Goal: Task Accomplishment & Management: Complete application form

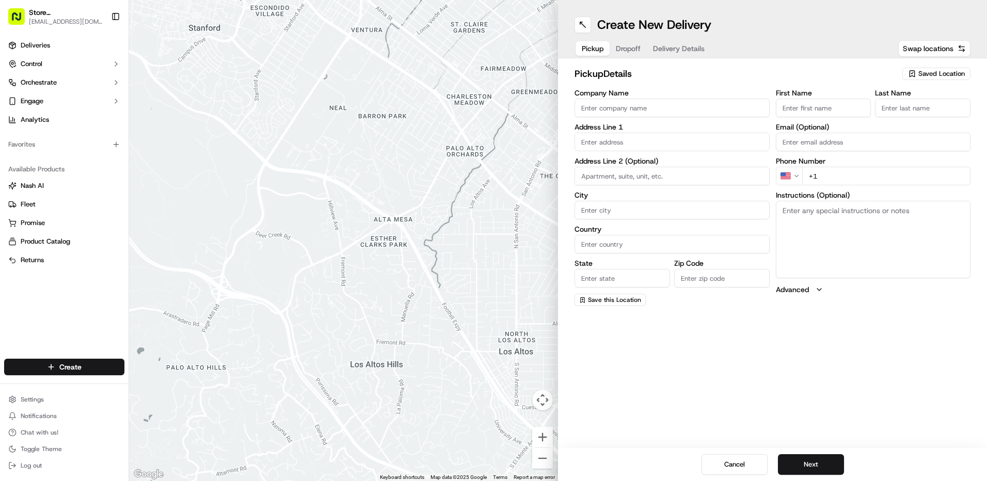
click at [601, 106] on input "Company Name" at bounding box center [671, 108] width 195 height 19
type input "Just Salad - Post Office Sq ([GEOGRAPHIC_DATA])"
type input "[STREET_ADDRESS]"
type input "[GEOGRAPHIC_DATA]"
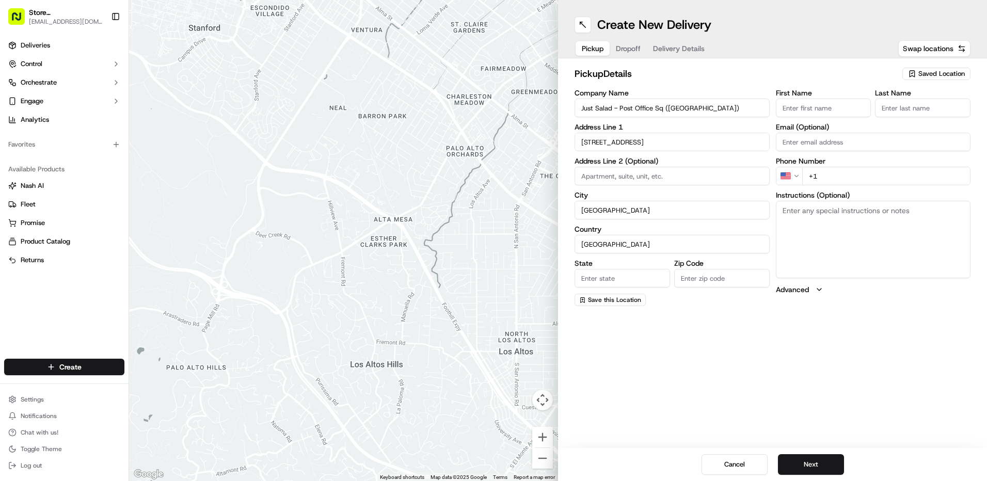
type input "MA"
type input "02110"
type input "ABBY"
type input "B"
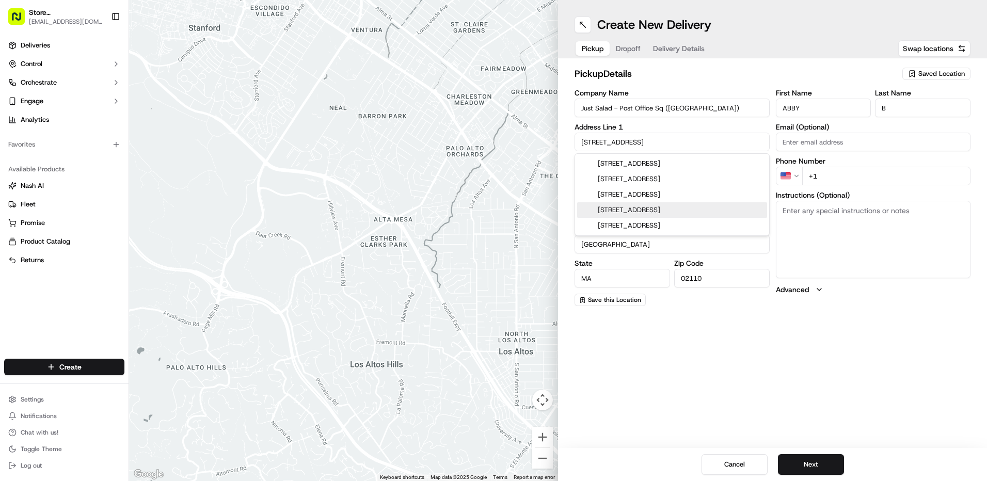
click at [842, 310] on div "pickup Details Saved Location Company Name Just Salad - Post Office Sq (BBH Bui…" at bounding box center [772, 186] width 429 height 256
click at [851, 110] on input "ABBY" at bounding box center [823, 108] width 95 height 19
click at [885, 378] on div "Create New Delivery Pickup Dropoff Delivery Details Swap locations pickup Detai…" at bounding box center [772, 240] width 429 height 481
click at [823, 464] on button "Next" at bounding box center [811, 464] width 66 height 21
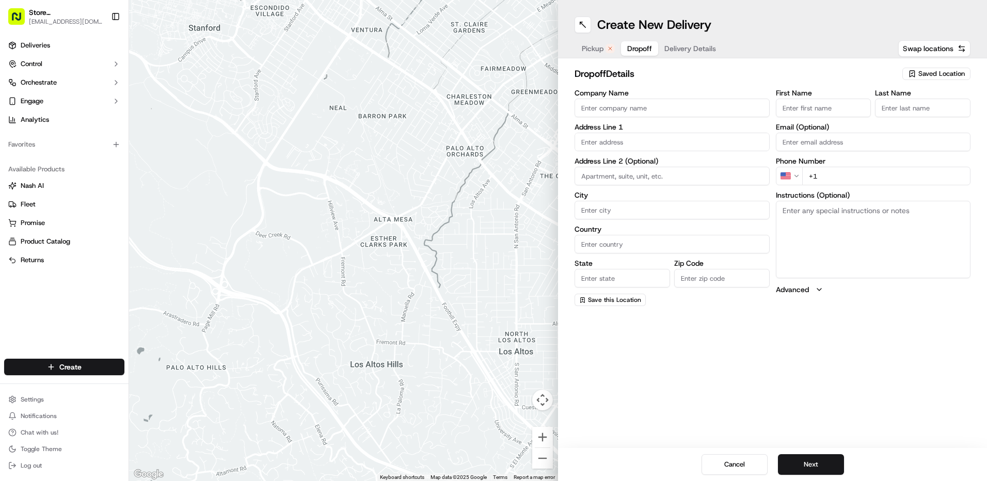
click at [638, 45] on span "Dropoff" at bounding box center [639, 48] width 25 height 10
click at [643, 111] on input "Company Name" at bounding box center [671, 108] width 195 height 19
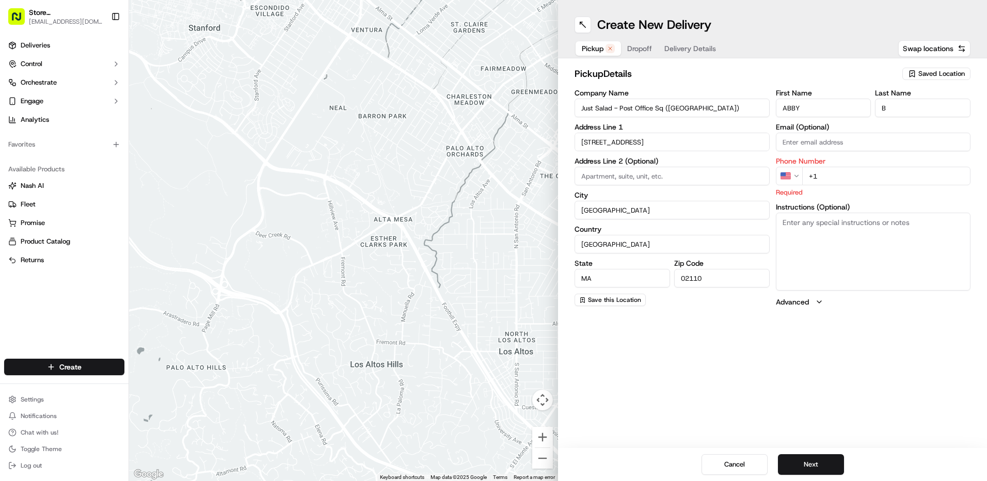
click at [597, 49] on span "Pickup" at bounding box center [593, 48] width 22 height 10
click at [906, 172] on input "+1" at bounding box center [886, 176] width 169 height 19
click at [829, 110] on input "ABBY" at bounding box center [823, 108] width 95 height 19
type input "A"
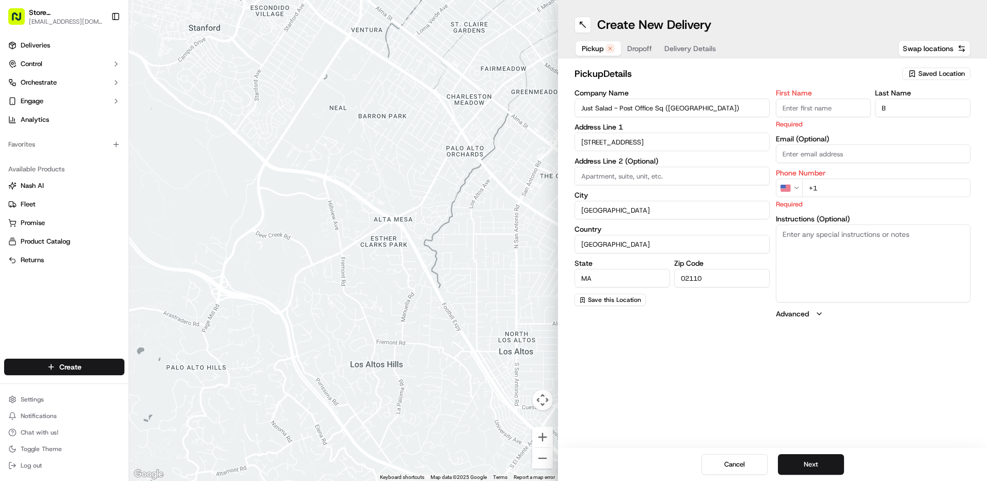
click at [950, 74] on span "Saved Location" at bounding box center [941, 73] width 46 height 9
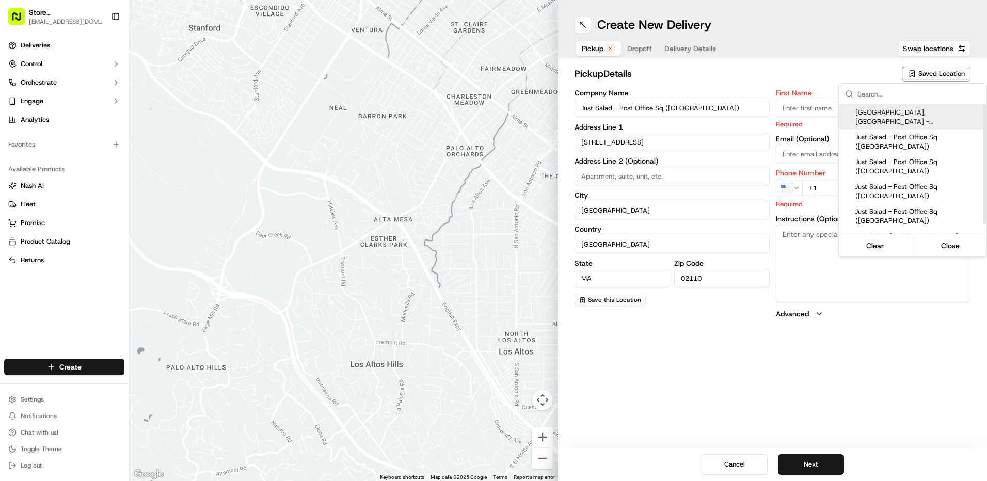
click at [903, 111] on span "[GEOGRAPHIC_DATA], [GEOGRAPHIC_DATA] - [STREET_ADDRESS] ([GEOGRAPHIC_DATA])" at bounding box center [918, 117] width 127 height 19
type input "[GEOGRAPHIC_DATA], [GEOGRAPHIC_DATA] - [STREET_ADDRESS] ([GEOGRAPHIC_DATA])"
type input "#103"
type input "US"
type input "[PHONE_NUMBER]"
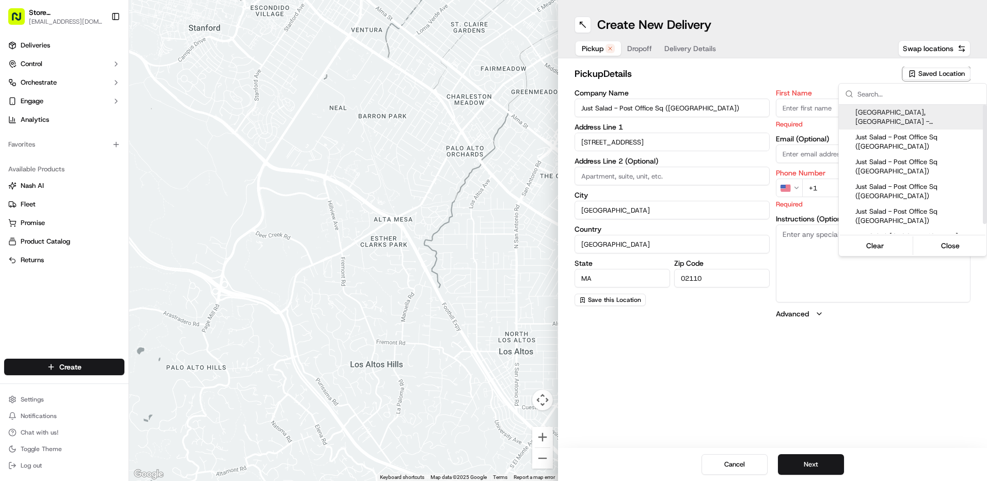
type textarea "Pickup order [insert order number] for [insert customer name] from Just Salad"
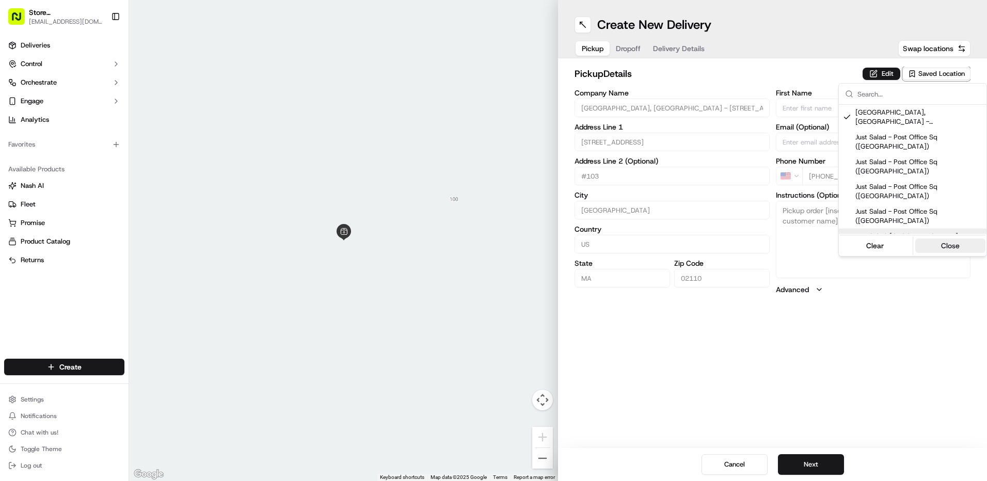
click at [958, 248] on button "Close" at bounding box center [950, 245] width 71 height 14
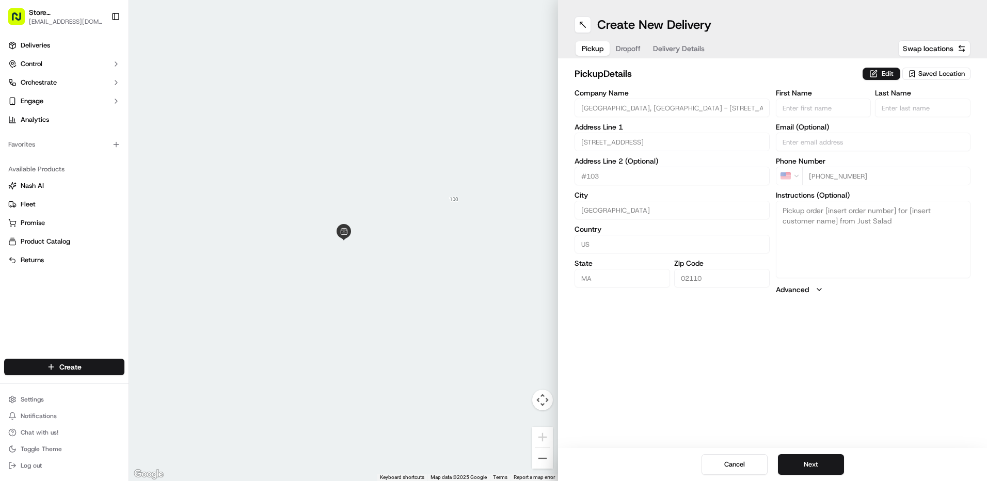
click at [626, 50] on button "Dropoff" at bounding box center [628, 48] width 37 height 14
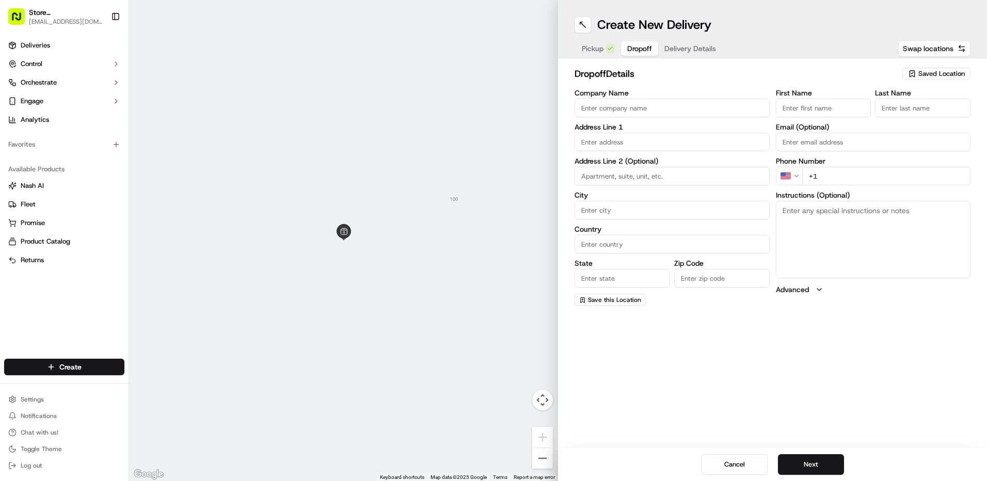
click at [643, 104] on input "Company Name" at bounding box center [671, 108] width 195 height 19
click at [731, 108] on input "[STREET_ADDRESS]" at bounding box center [671, 108] width 195 height 19
click at [940, 74] on span "Saved Location" at bounding box center [941, 73] width 46 height 9
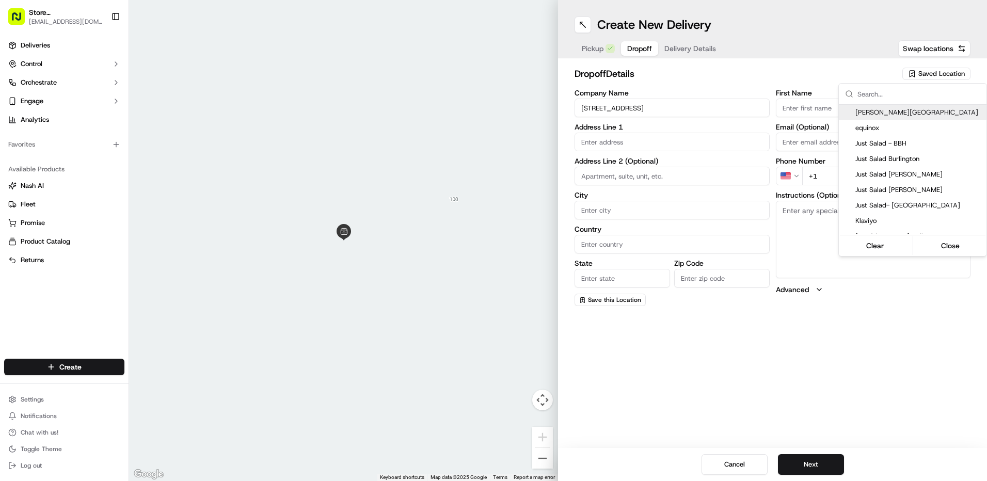
click at [951, 48] on html "Store [STREET_ADDRESS] ([GEOGRAPHIC_DATA]) (Just Salad) [EMAIL_ADDRESS][DOMAIN_…" at bounding box center [493, 240] width 987 height 481
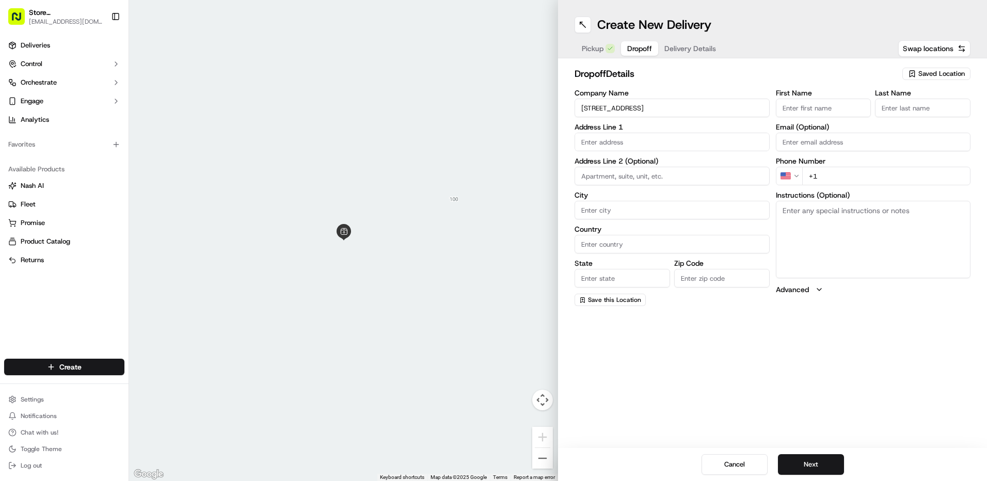
click at [681, 114] on input "[STREET_ADDRESS]" at bounding box center [671, 108] width 195 height 19
click at [583, 175] on input at bounding box center [671, 176] width 195 height 19
click at [647, 108] on input "[STREET_ADDRESS]" at bounding box center [671, 108] width 195 height 19
click at [577, 108] on input "[STREET_ADDRESS]" at bounding box center [671, 108] width 195 height 19
click at [635, 108] on input "[STREET_ADDRESS]" at bounding box center [671, 108] width 195 height 19
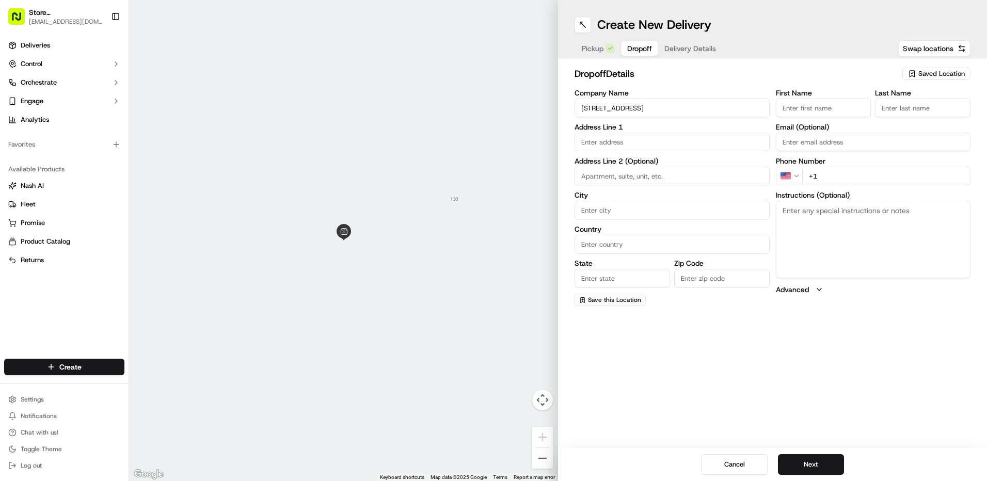
type input "[STREET_ADDRESS]"
click at [589, 184] on div "Company Name [STREET_ADDRESS] Address Line 1 Address Line 2 (Optional) City Cou…" at bounding box center [671, 197] width 195 height 217
click at [595, 175] on input at bounding box center [671, 176] width 195 height 19
click at [675, 171] on input "apt 21p" at bounding box center [671, 176] width 195 height 19
click at [616, 179] on input "apt 21p" at bounding box center [671, 176] width 195 height 19
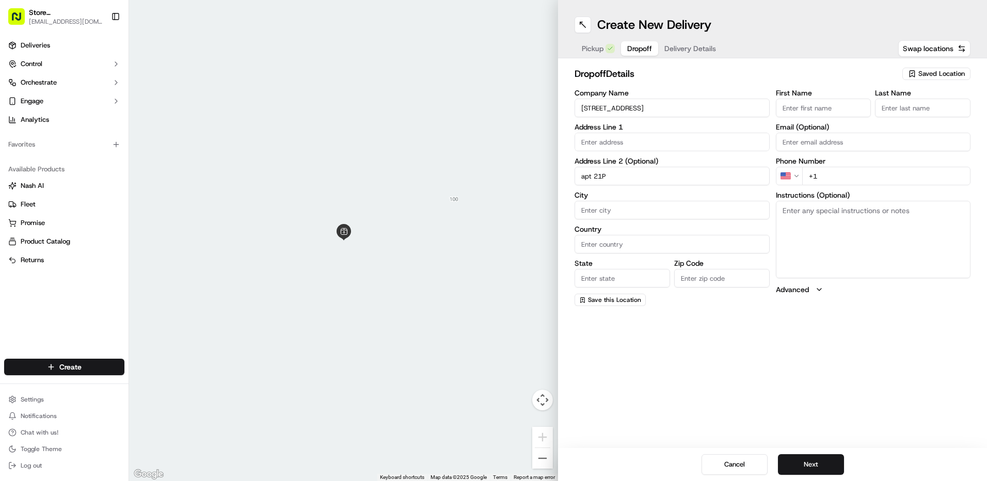
click at [583, 178] on input "apt 21P" at bounding box center [671, 176] width 195 height 19
type input "Apt 21P"
click at [587, 212] on input "City" at bounding box center [671, 210] width 195 height 19
type input "[GEOGRAPHIC_DATA]"
click at [704, 193] on label "City" at bounding box center [671, 194] width 195 height 7
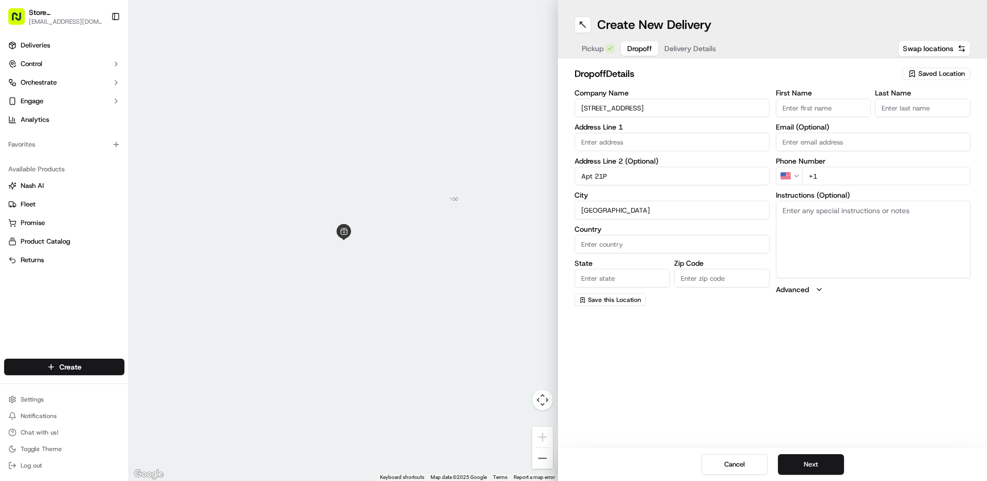
click at [704, 201] on input "[GEOGRAPHIC_DATA]" at bounding box center [671, 210] width 195 height 19
click at [614, 272] on input "State" at bounding box center [621, 278] width 95 height 19
type input "MA"
click at [691, 280] on input "Zip Code" at bounding box center [721, 278] width 95 height 19
type input "02111"
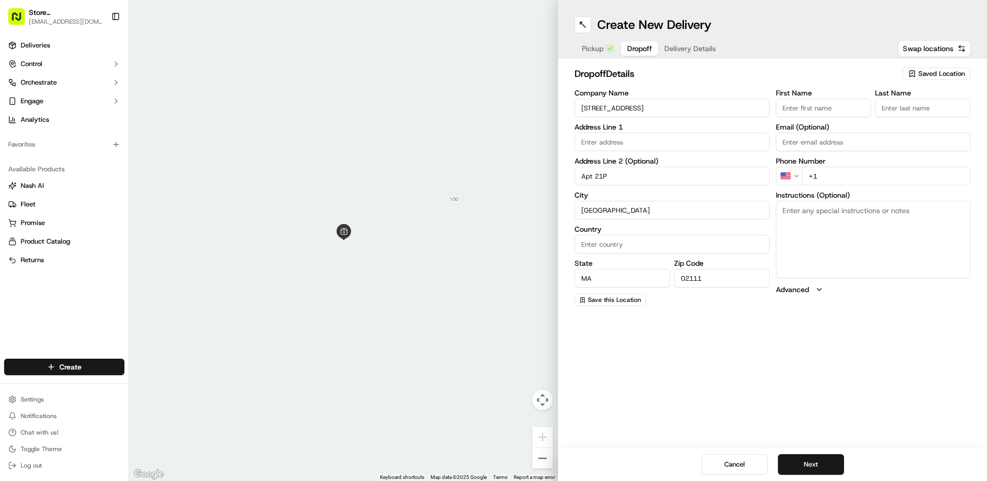
click at [588, 241] on input "Country" at bounding box center [671, 244] width 195 height 19
type input "T"
click at [593, 175] on input "Apt 21P" at bounding box center [671, 176] width 195 height 19
type input "Apt. 21P"
click at [650, 247] on input "Country" at bounding box center [671, 244] width 195 height 19
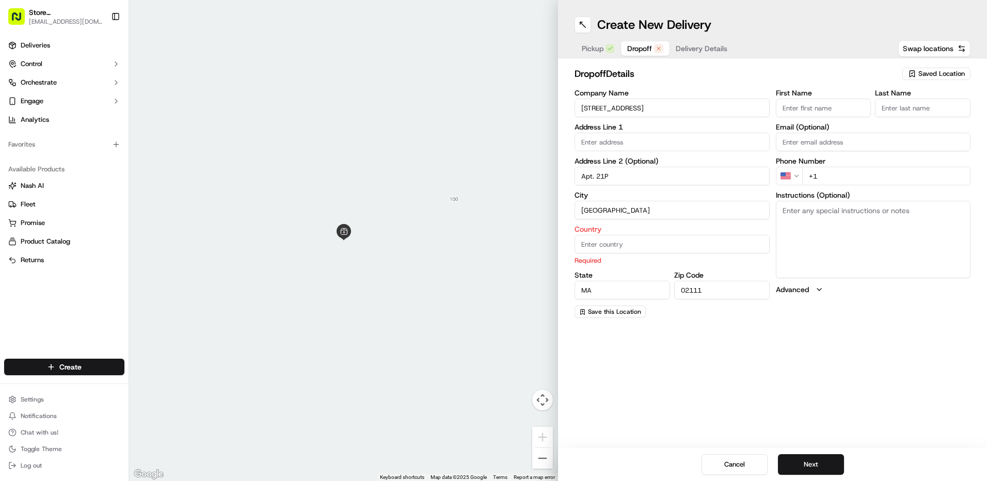
click at [653, 210] on input "[GEOGRAPHIC_DATA]" at bounding box center [671, 210] width 195 height 19
type input "B"
click at [588, 244] on input "Country" at bounding box center [671, 244] width 195 height 19
type input "B"
click at [594, 214] on input "City" at bounding box center [671, 210] width 195 height 19
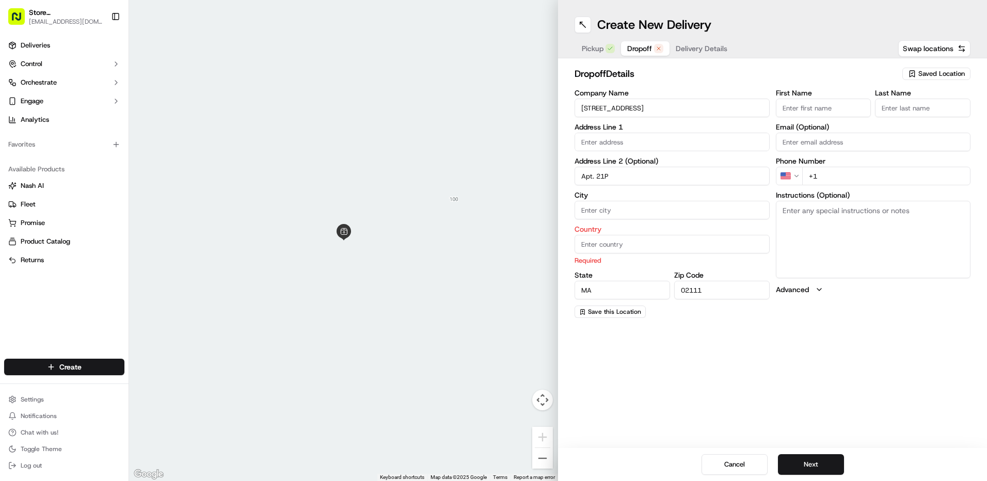
click at [594, 214] on input "City" at bounding box center [671, 210] width 195 height 19
click at [583, 243] on input "Country" at bounding box center [671, 244] width 195 height 19
type input "[GEOGRAPHIC_DATA]"
click at [658, 222] on div "Company Name [STREET_ADDRESS] Address Line 1 Address Line 2 (Optional) Apt. 21P…" at bounding box center [671, 203] width 195 height 229
click at [589, 211] on input "City" at bounding box center [671, 210] width 195 height 19
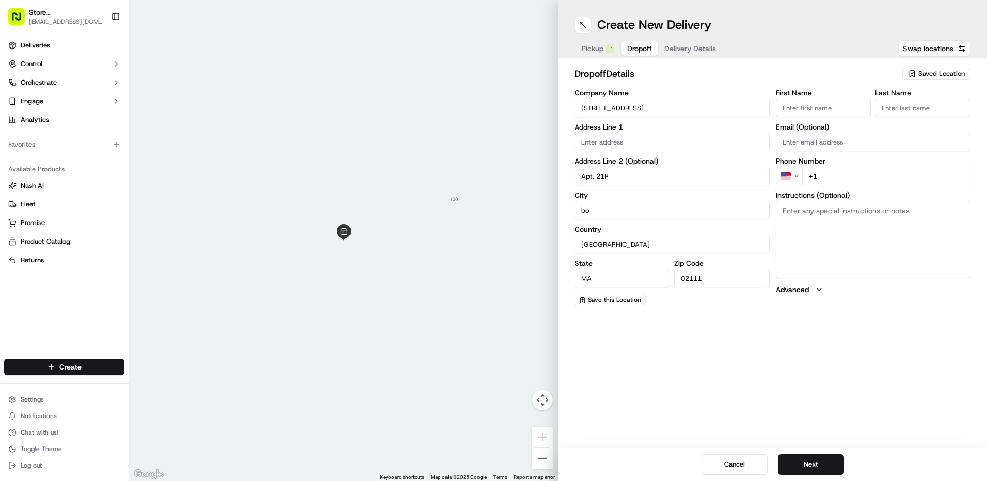
type input "b"
click at [814, 326] on div "Create New Delivery Pickup Dropoff Delivery Details Swap locations dropoff Deta…" at bounding box center [772, 240] width 429 height 481
click at [615, 210] on input "[GEOGRAPHIC_DATA]" at bounding box center [671, 210] width 195 height 19
click at [649, 210] on input "[GEOGRAPHIC_DATA]" at bounding box center [671, 210] width 195 height 19
click at [654, 205] on input "[GEOGRAPHIC_DATA]" at bounding box center [671, 210] width 195 height 19
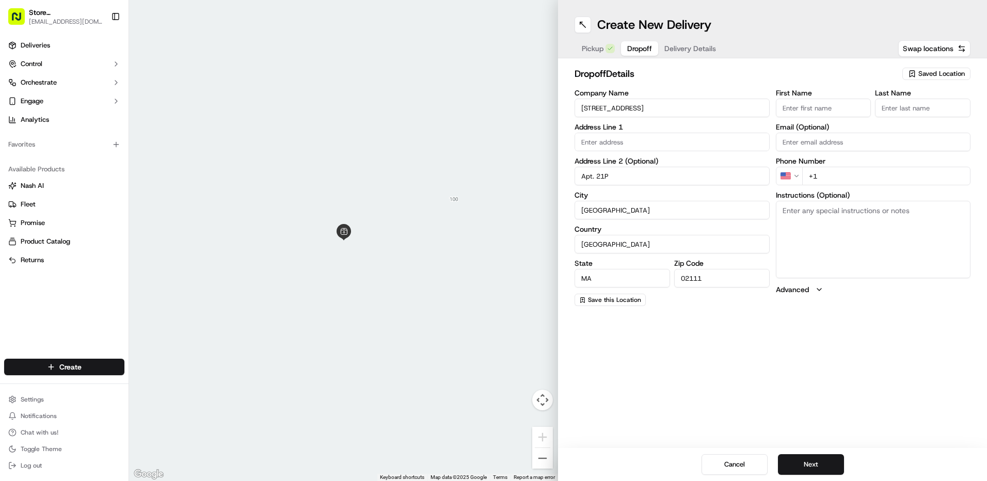
click at [639, 208] on input "[GEOGRAPHIC_DATA]" at bounding box center [671, 210] width 195 height 19
type input "[GEOGRAPHIC_DATA]"
click at [697, 193] on label "City" at bounding box center [671, 194] width 195 height 7
click at [697, 201] on input "[GEOGRAPHIC_DATA]" at bounding box center [671, 210] width 195 height 19
click at [623, 298] on span "Save this Location" at bounding box center [614, 300] width 53 height 8
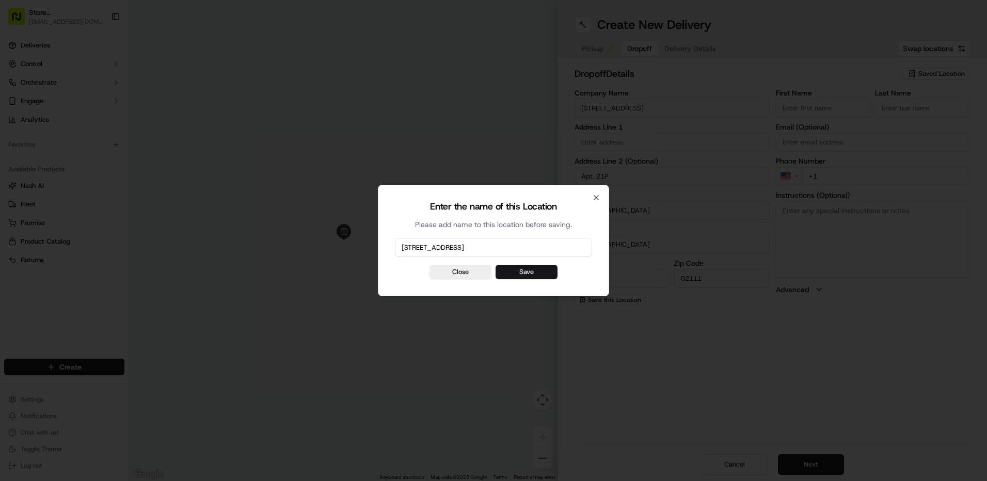
click at [523, 270] on button "Save" at bounding box center [526, 272] width 62 height 14
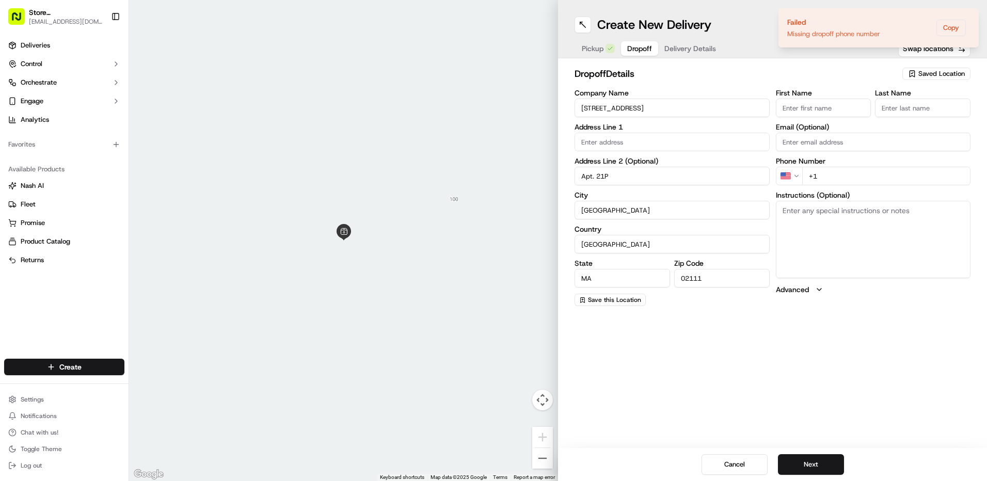
click at [829, 178] on input "+1" at bounding box center [886, 176] width 169 height 19
type input "[PHONE_NUMBER]"
click at [836, 106] on input "First Name" at bounding box center [823, 108] width 95 height 19
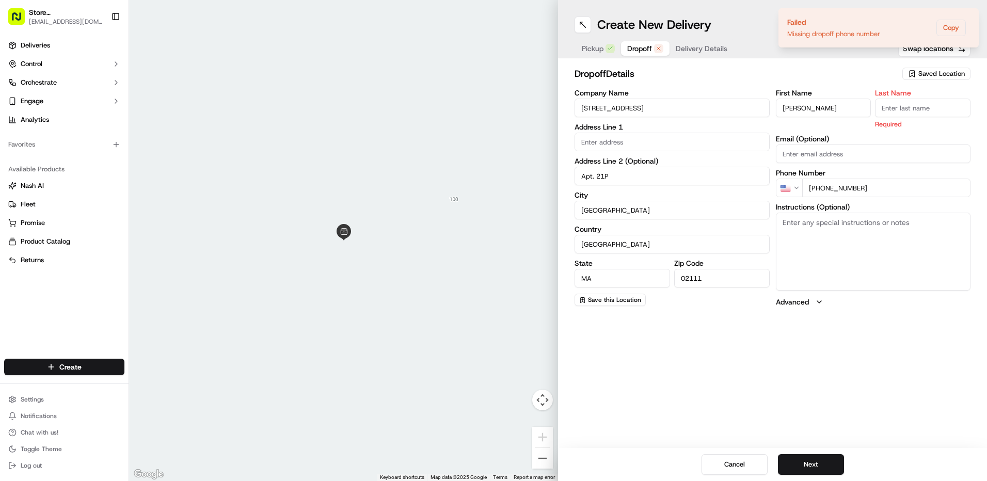
click at [801, 108] on input "[PERSON_NAME]" at bounding box center [823, 108] width 95 height 19
click at [803, 108] on input "[PERSON_NAME]" at bounding box center [823, 108] width 95 height 19
type input "[PERSON_NAME]"
click at [888, 109] on input "Last Name" at bounding box center [922, 108] width 95 height 19
type input "Good"
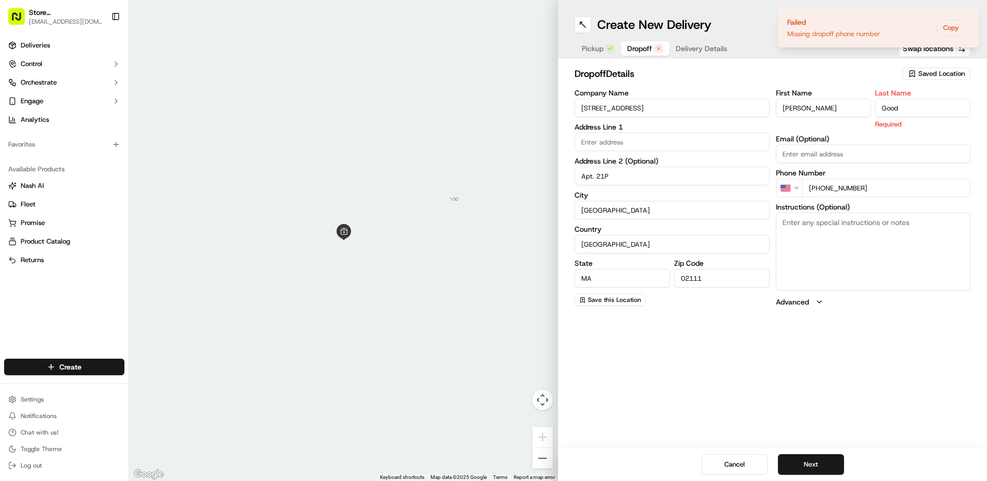
click at [824, 109] on input "[PERSON_NAME]" at bounding box center [823, 108] width 95 height 19
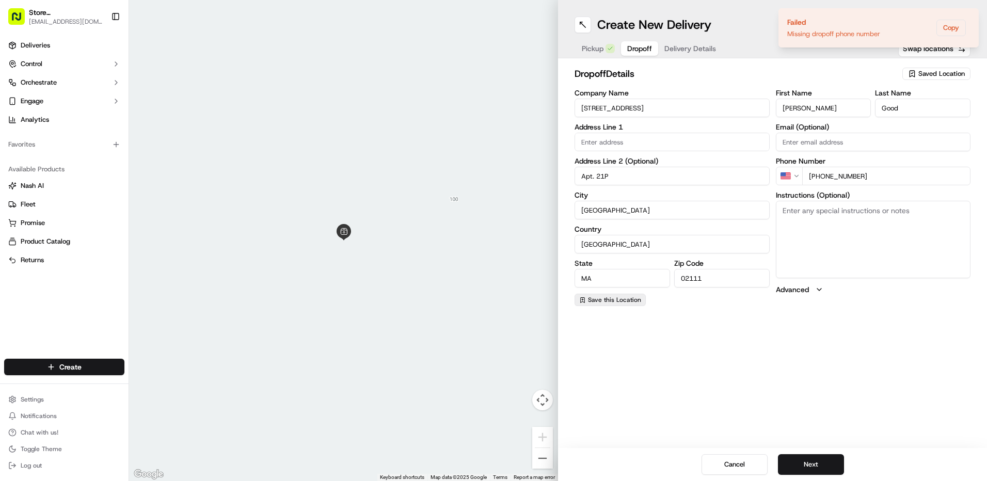
type input "[PERSON_NAME]"
click at [605, 301] on span "Save this Location" at bounding box center [614, 300] width 53 height 8
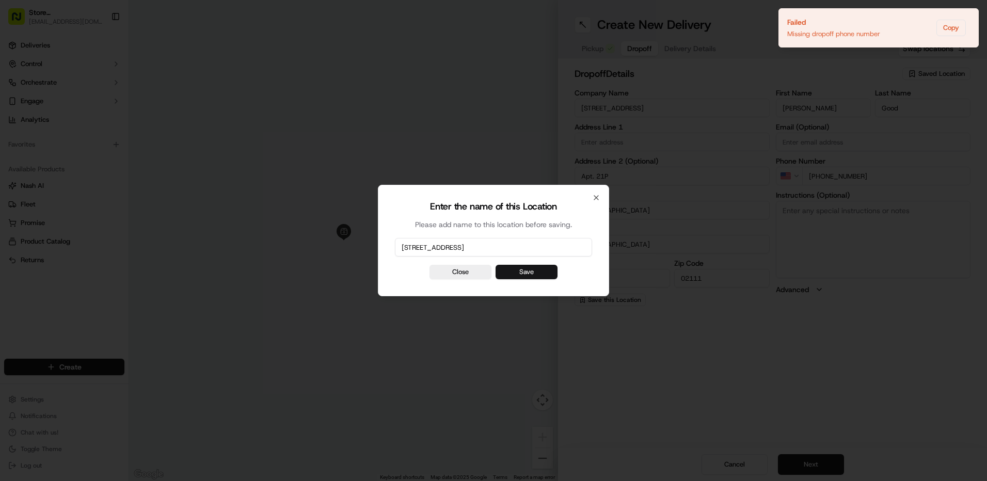
click at [541, 271] on button "Save" at bounding box center [526, 272] width 62 height 14
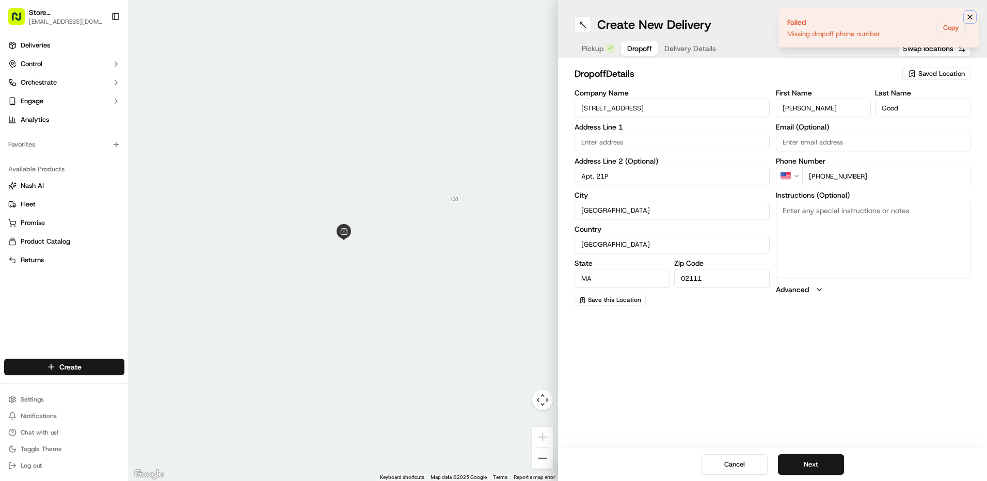
click at [971, 12] on button "Notifications (F8)" at bounding box center [970, 17] width 12 height 12
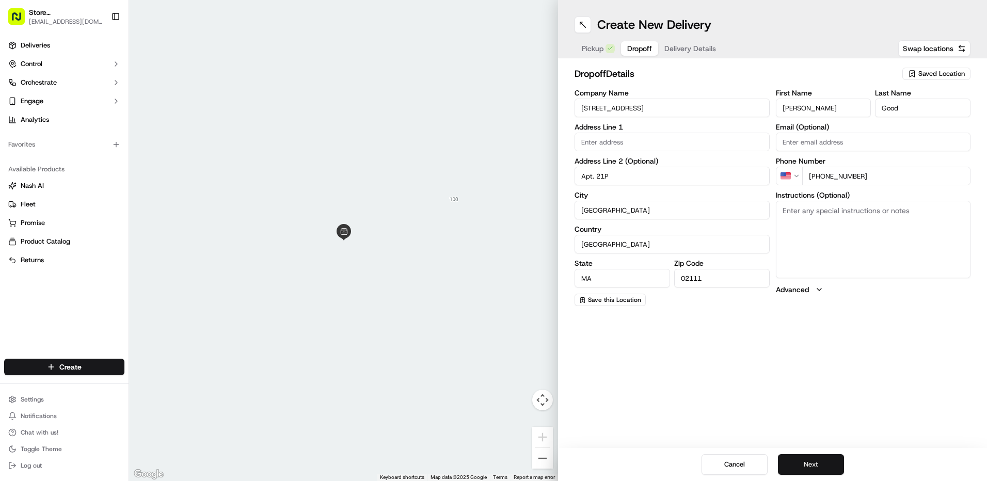
click at [810, 468] on button "Next" at bounding box center [811, 464] width 66 height 21
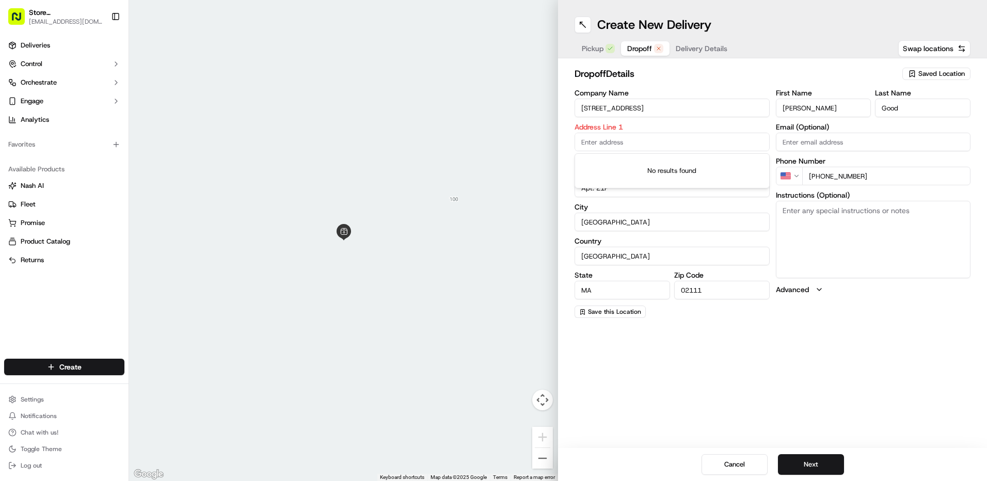
click at [597, 141] on input "text" at bounding box center [671, 142] width 195 height 19
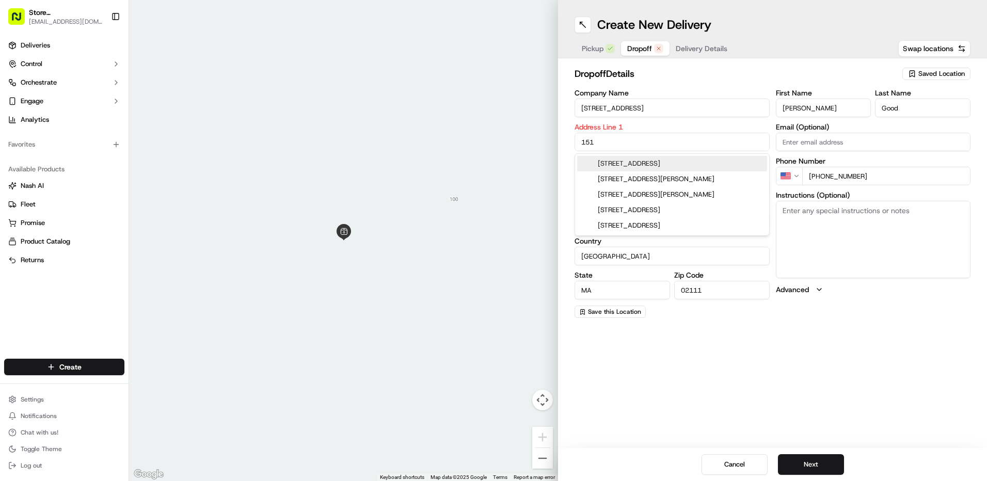
click at [688, 167] on div "[STREET_ADDRESS]" at bounding box center [672, 163] width 190 height 15
type input "[STREET_ADDRESS]"
type input "[GEOGRAPHIC_DATA]"
type input "[STREET_ADDRESS]"
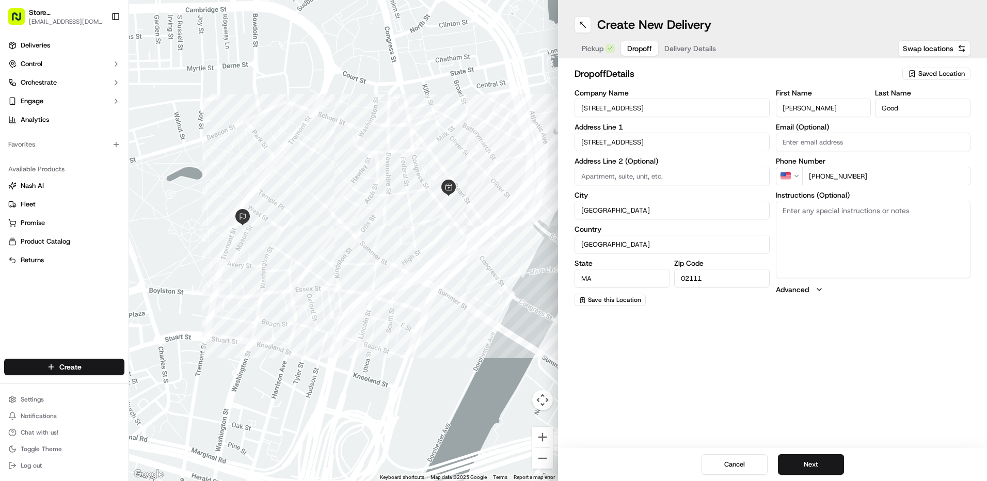
click at [646, 105] on input "[STREET_ADDRESS]" at bounding box center [671, 108] width 195 height 19
type input "1"
type input "tremont on the common"
click at [743, 82] on div "dropoff Details Saved Location" at bounding box center [772, 76] width 396 height 19
click at [624, 300] on span "Save this Location" at bounding box center [614, 300] width 53 height 8
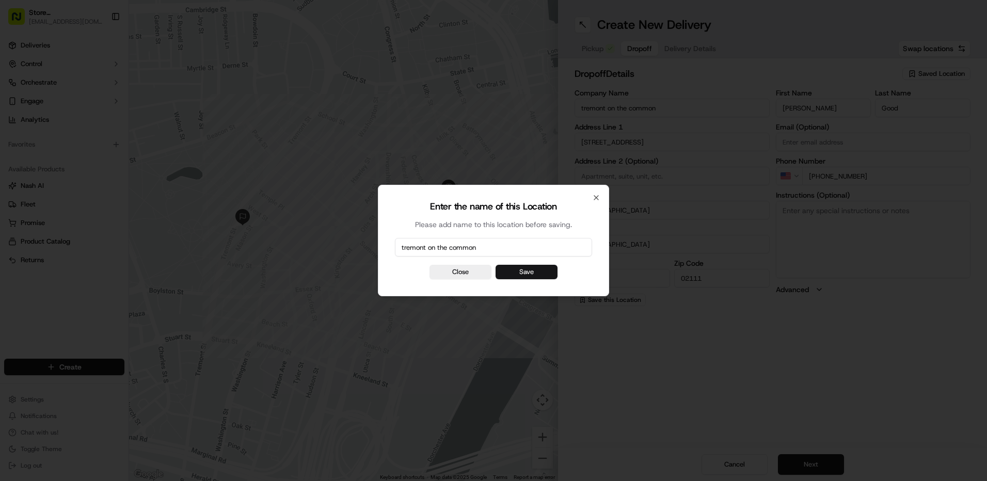
click at [534, 268] on button "Save" at bounding box center [526, 272] width 62 height 14
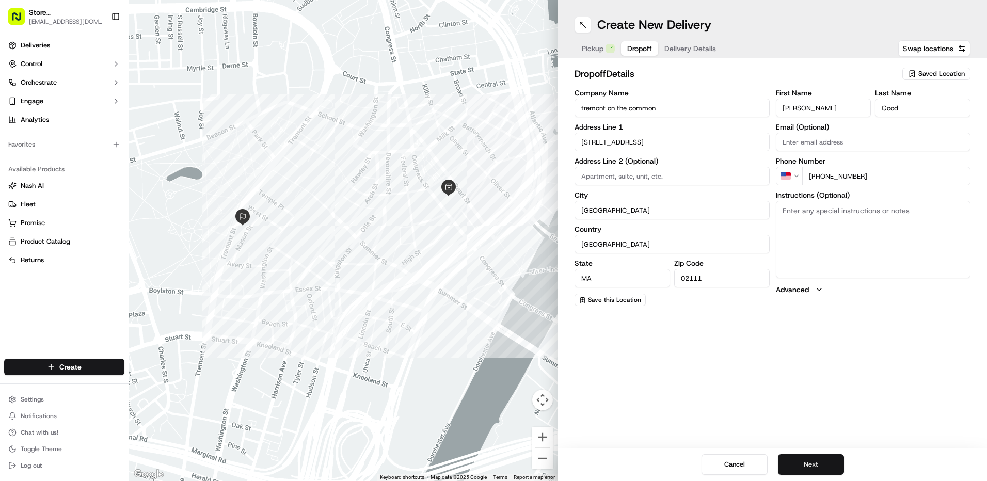
click at [822, 464] on button "Next" at bounding box center [811, 464] width 66 height 21
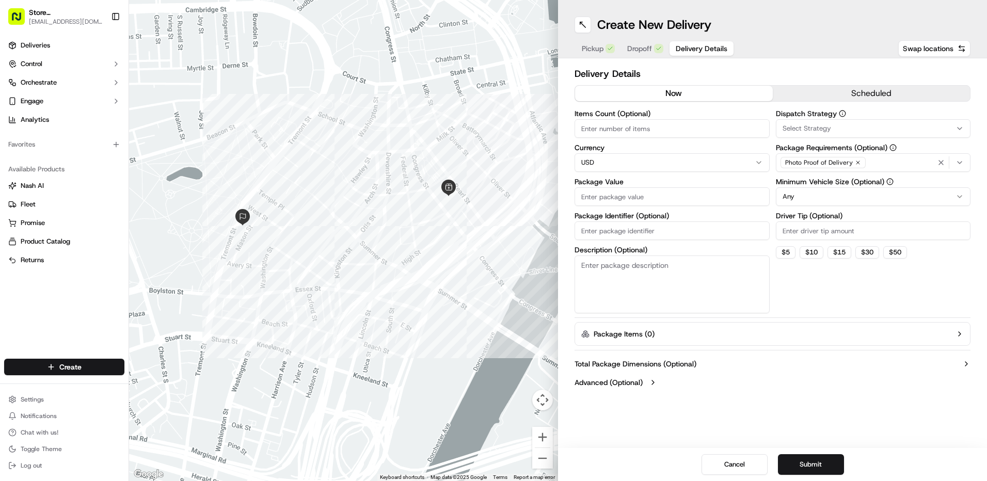
click at [590, 129] on input "Items Count (Optional)" at bounding box center [671, 128] width 195 height 19
type input "3"
click at [757, 163] on html "Store [STREET_ADDRESS] ([GEOGRAPHIC_DATA]) (Just Salad) [EMAIL_ADDRESS][DOMAIN_…" at bounding box center [493, 240] width 987 height 481
click at [706, 145] on html "Store [STREET_ADDRESS] ([GEOGRAPHIC_DATA]) (Just Salad) [EMAIL_ADDRESS][DOMAIN_…" at bounding box center [493, 240] width 987 height 481
click at [638, 198] on input "Package Value" at bounding box center [671, 196] width 195 height 19
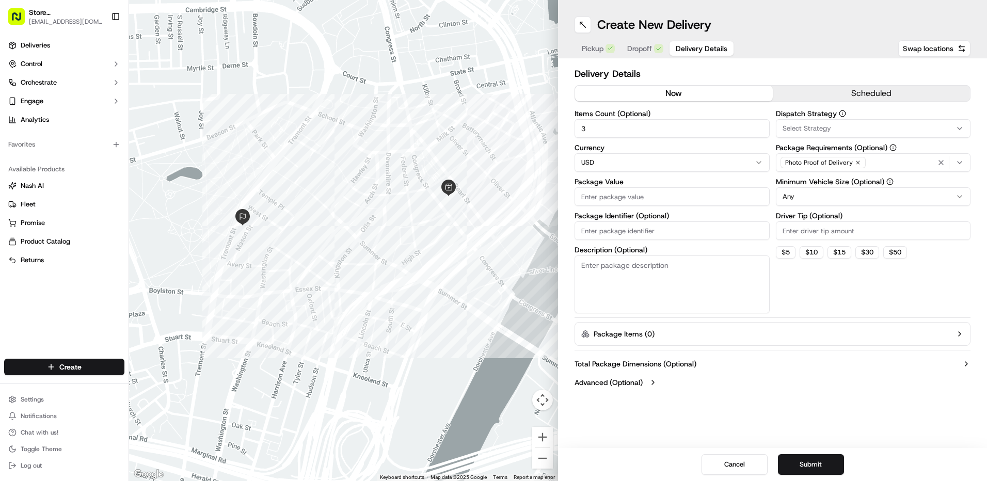
type input "5"
type input "4"
type input "5"
type input "4"
drag, startPoint x: 594, startPoint y: 192, endPoint x: 587, endPoint y: 215, distance: 23.7
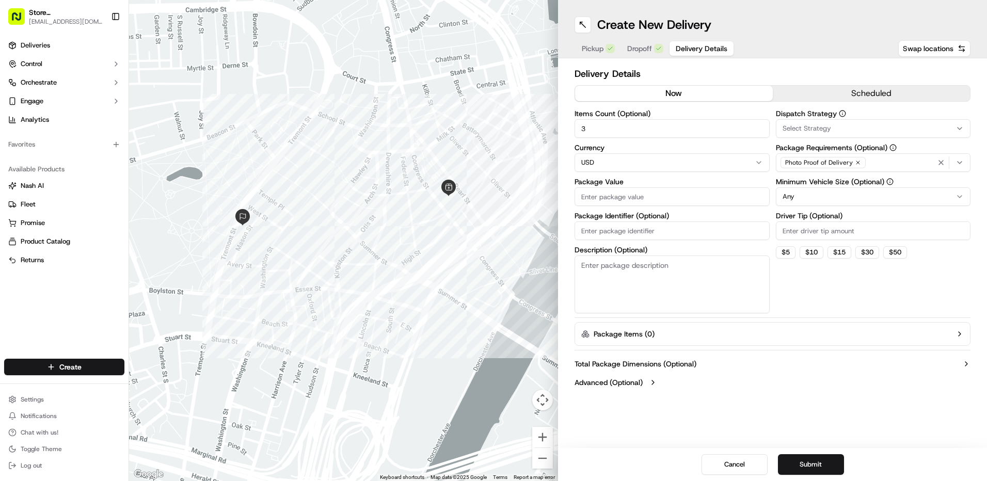
click at [593, 201] on input "Package Value" at bounding box center [671, 196] width 195 height 19
type input "500"
click at [869, 256] on button "$ 30" at bounding box center [867, 252] width 24 height 12
type input "30"
click at [955, 327] on button "Package Items ( 0 )" at bounding box center [772, 334] width 396 height 24
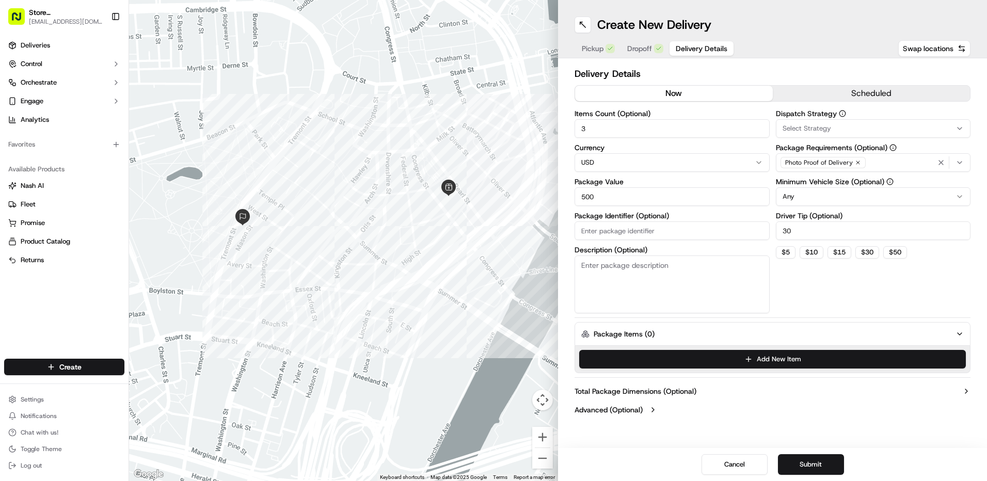
click at [830, 341] on button "Package Items ( 0 )" at bounding box center [772, 334] width 396 height 24
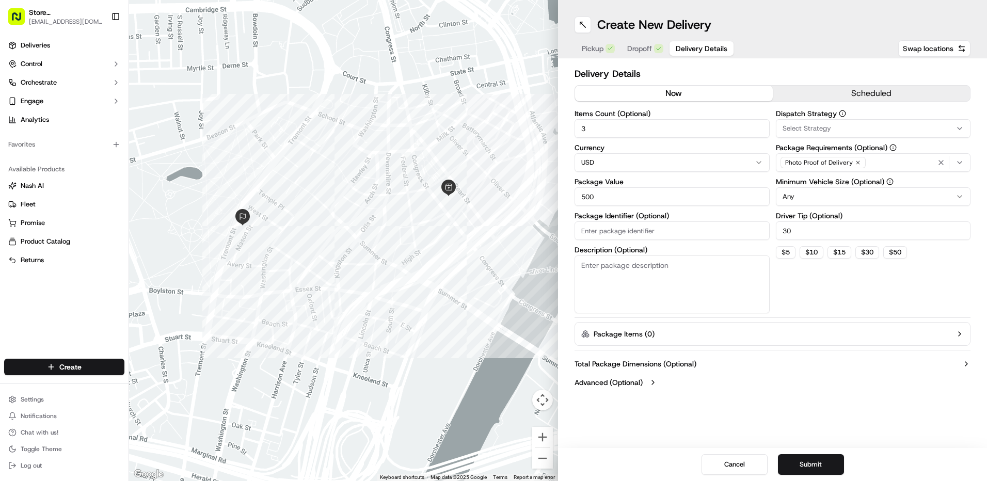
click at [959, 333] on icon "button" at bounding box center [959, 334] width 8 height 8
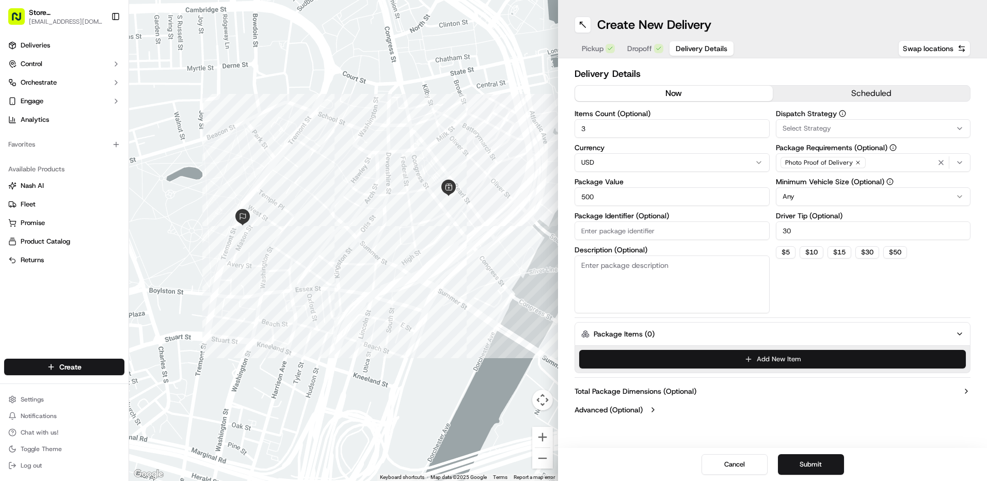
click at [865, 358] on button "Add New Item" at bounding box center [772, 359] width 387 height 19
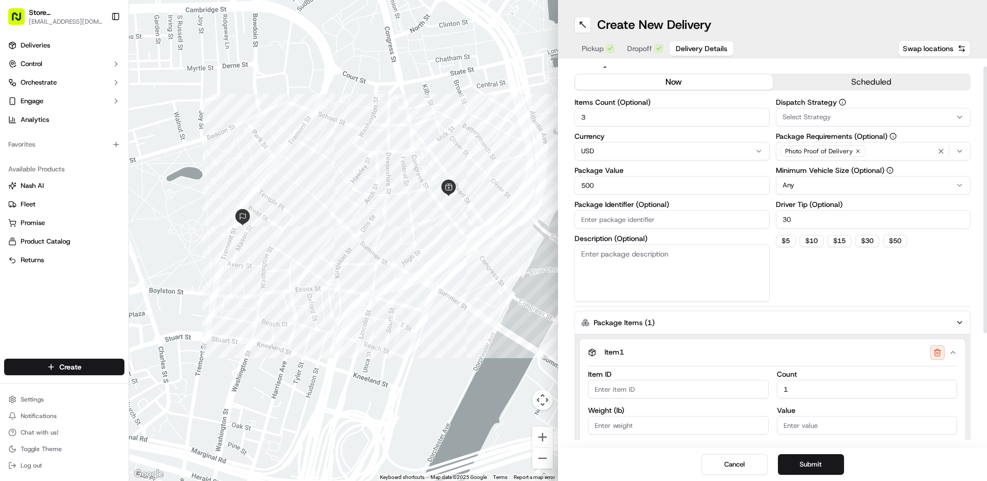
click at [954, 354] on icon "button" at bounding box center [953, 352] width 8 height 8
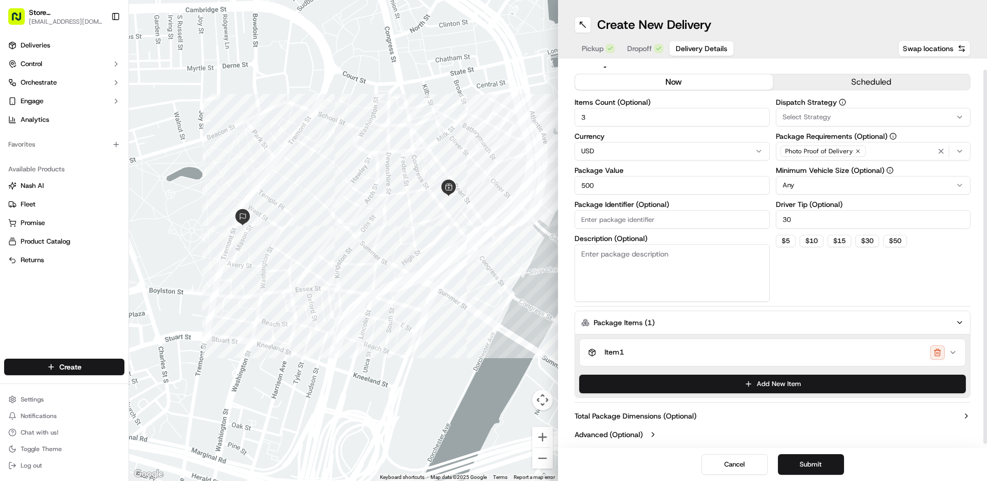
click at [957, 353] on button "Item 1" at bounding box center [773, 352] width 386 height 27
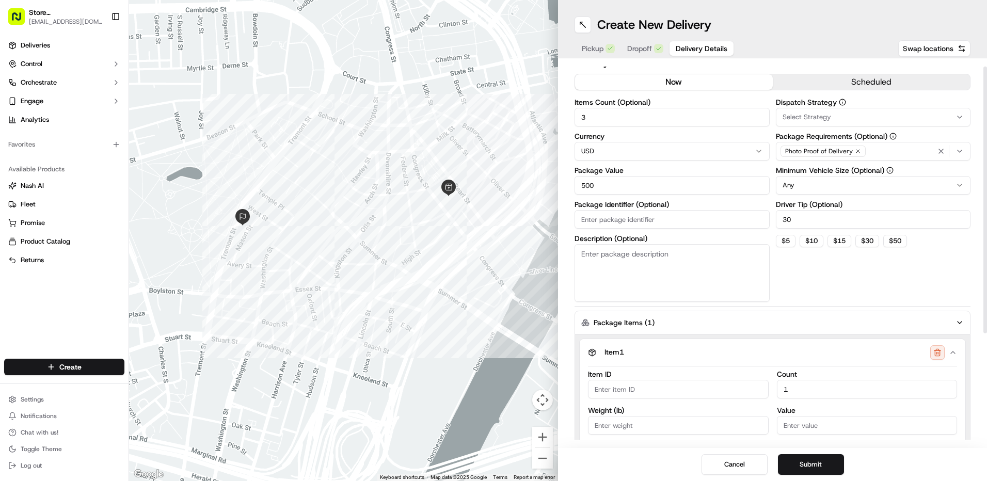
click at [840, 390] on input "1" at bounding box center [867, 389] width 181 height 19
type input "2"
click at [956, 351] on icon "button" at bounding box center [953, 352] width 8 height 8
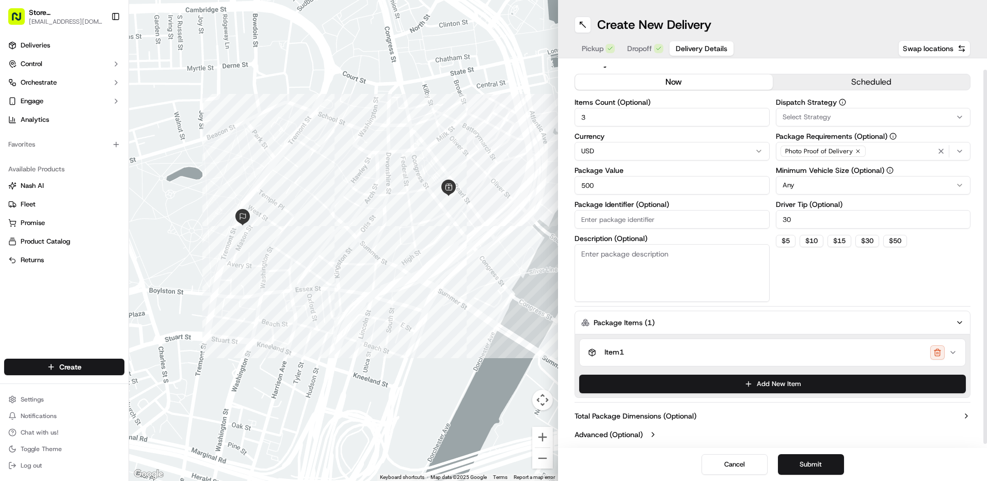
click at [956, 349] on icon "button" at bounding box center [953, 352] width 8 height 8
